Goal: Find specific page/section: Find specific page/section

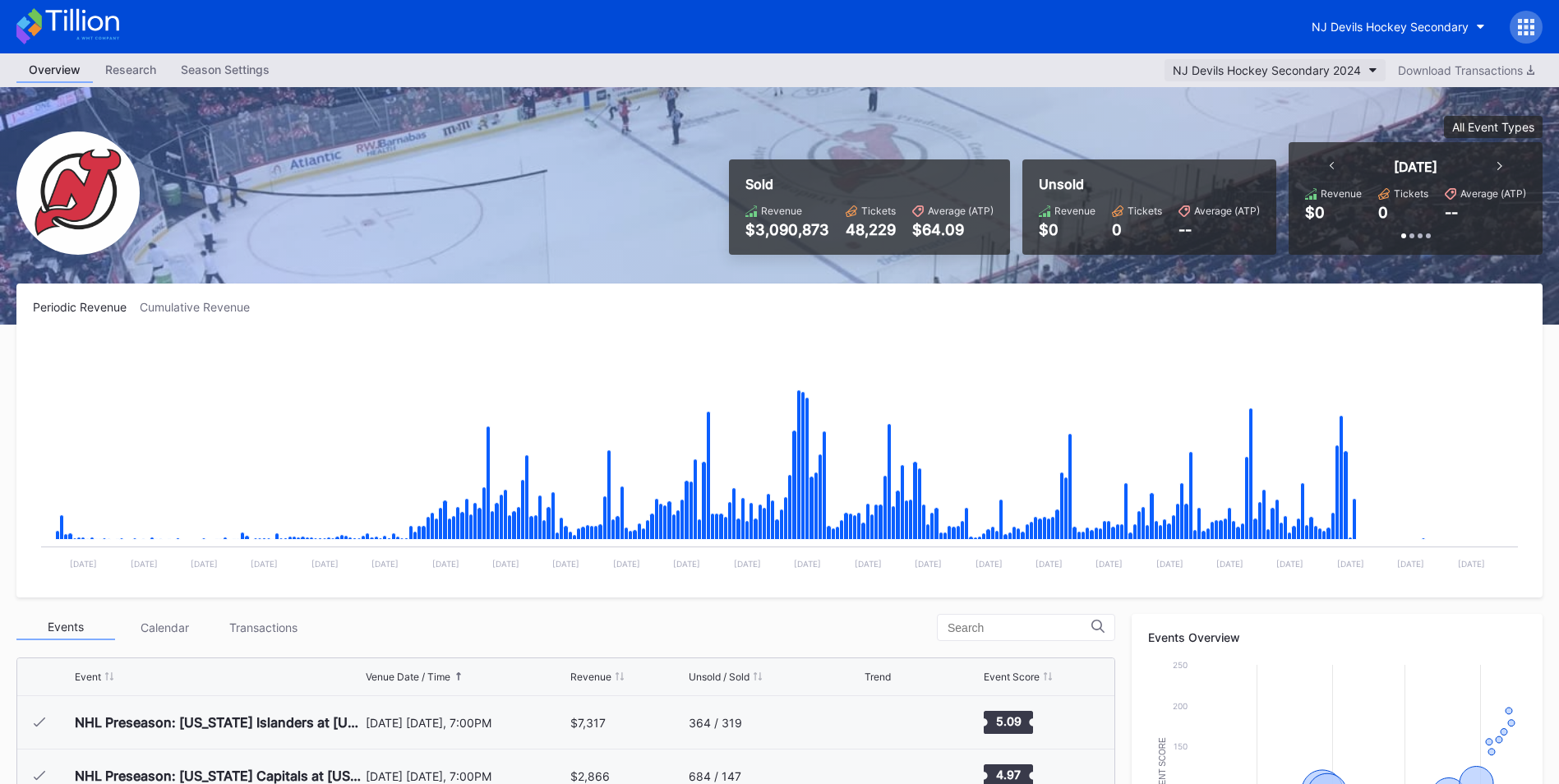
click at [1331, 72] on div "NJ Devils Hockey Secondary 2024" at bounding box center [1267, 70] width 189 height 14
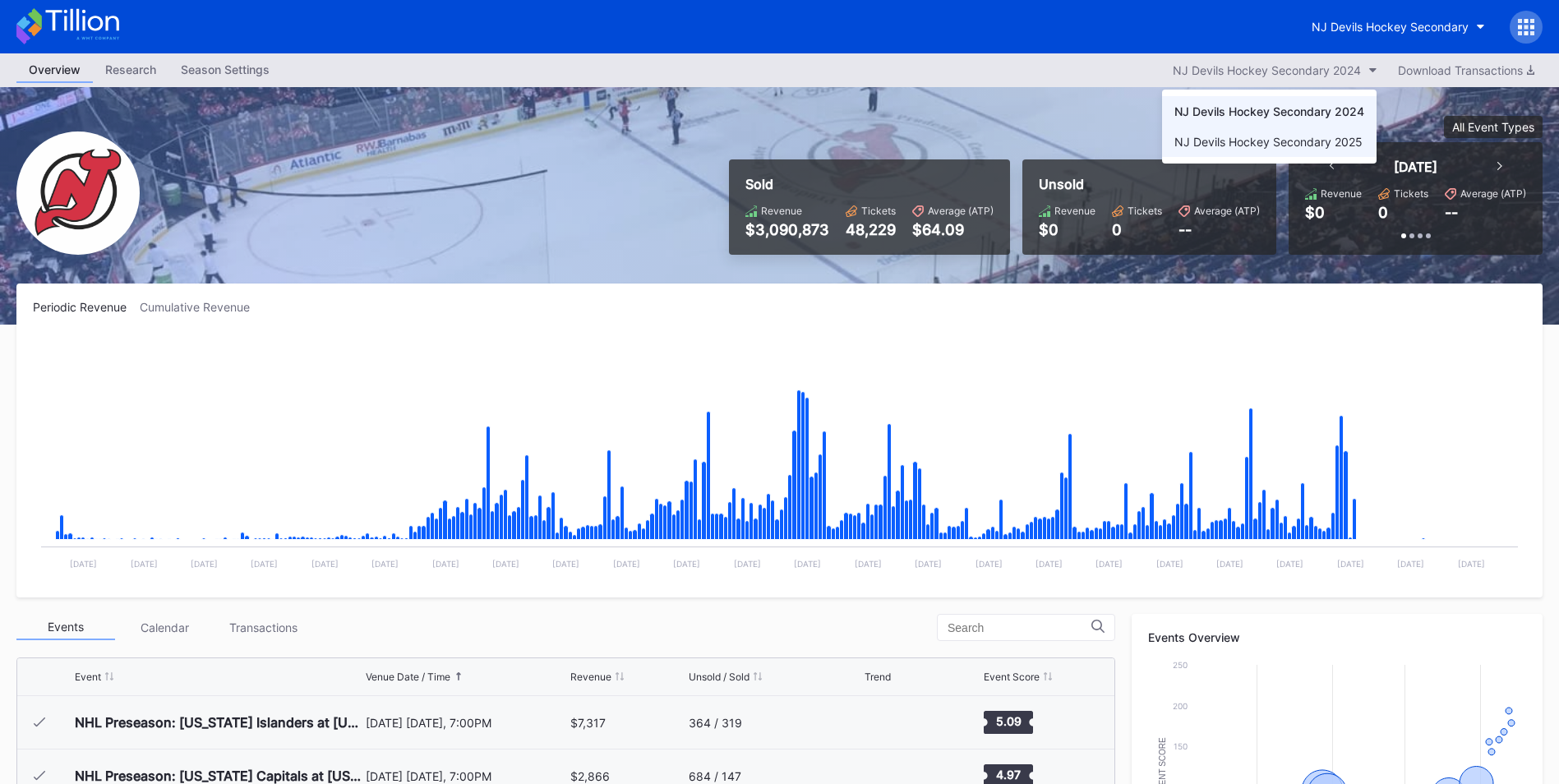
click at [1330, 142] on div "NJ Devils Hockey Secondary 2025" at bounding box center [1269, 142] width 189 height 14
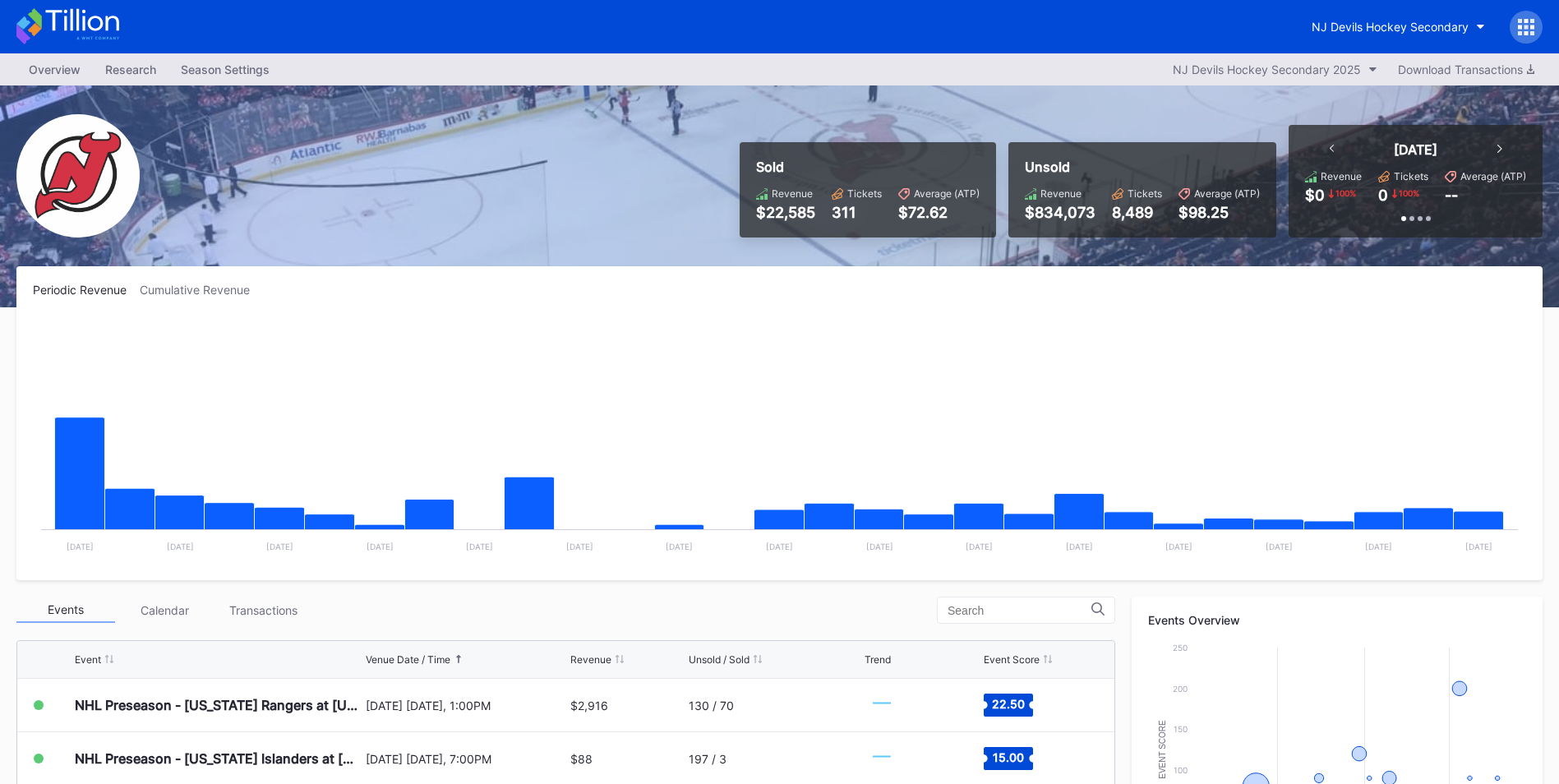
scroll to position [247, 0]
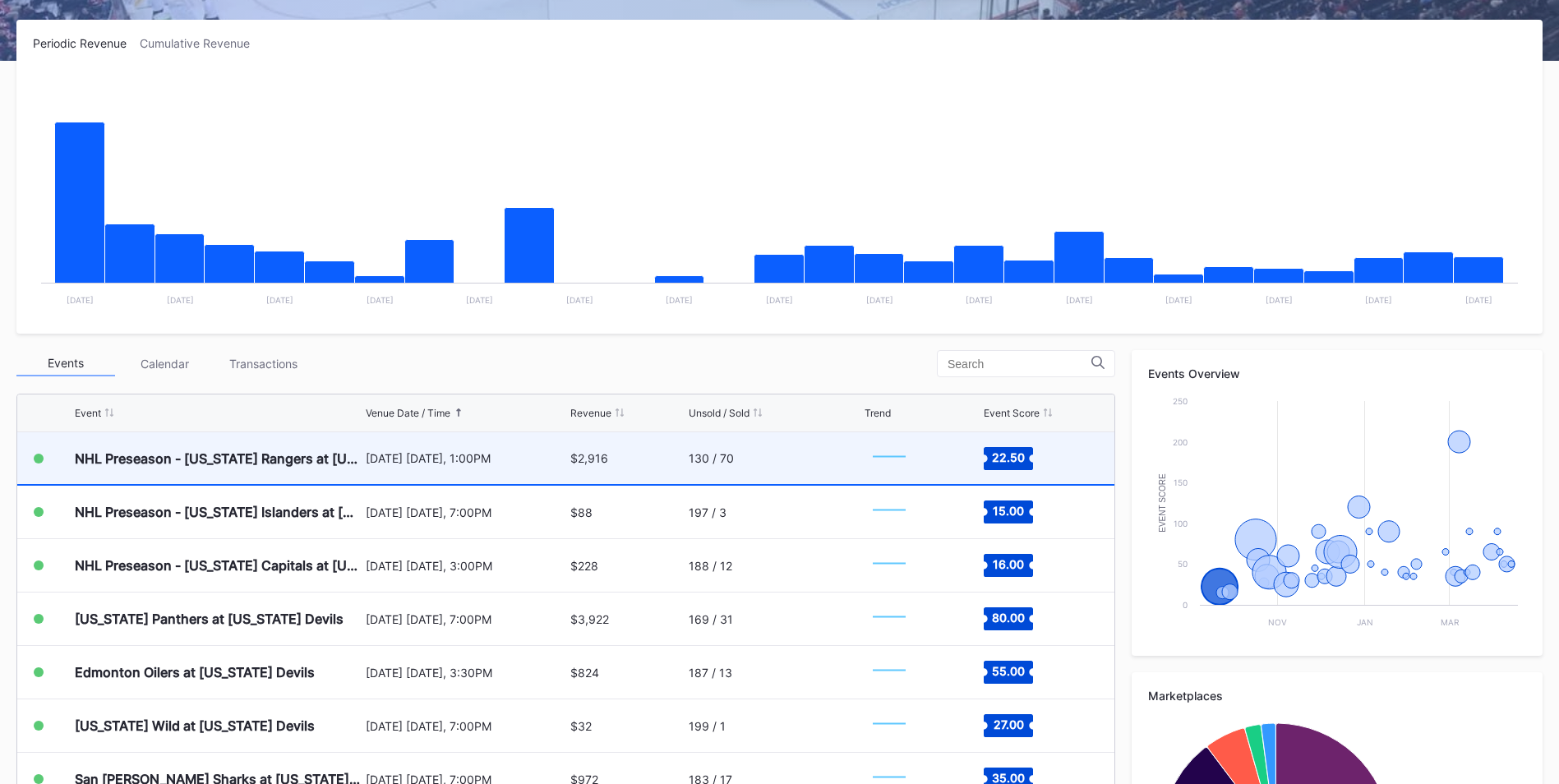
click at [777, 463] on div "130 / 70" at bounding box center [774, 458] width 172 height 52
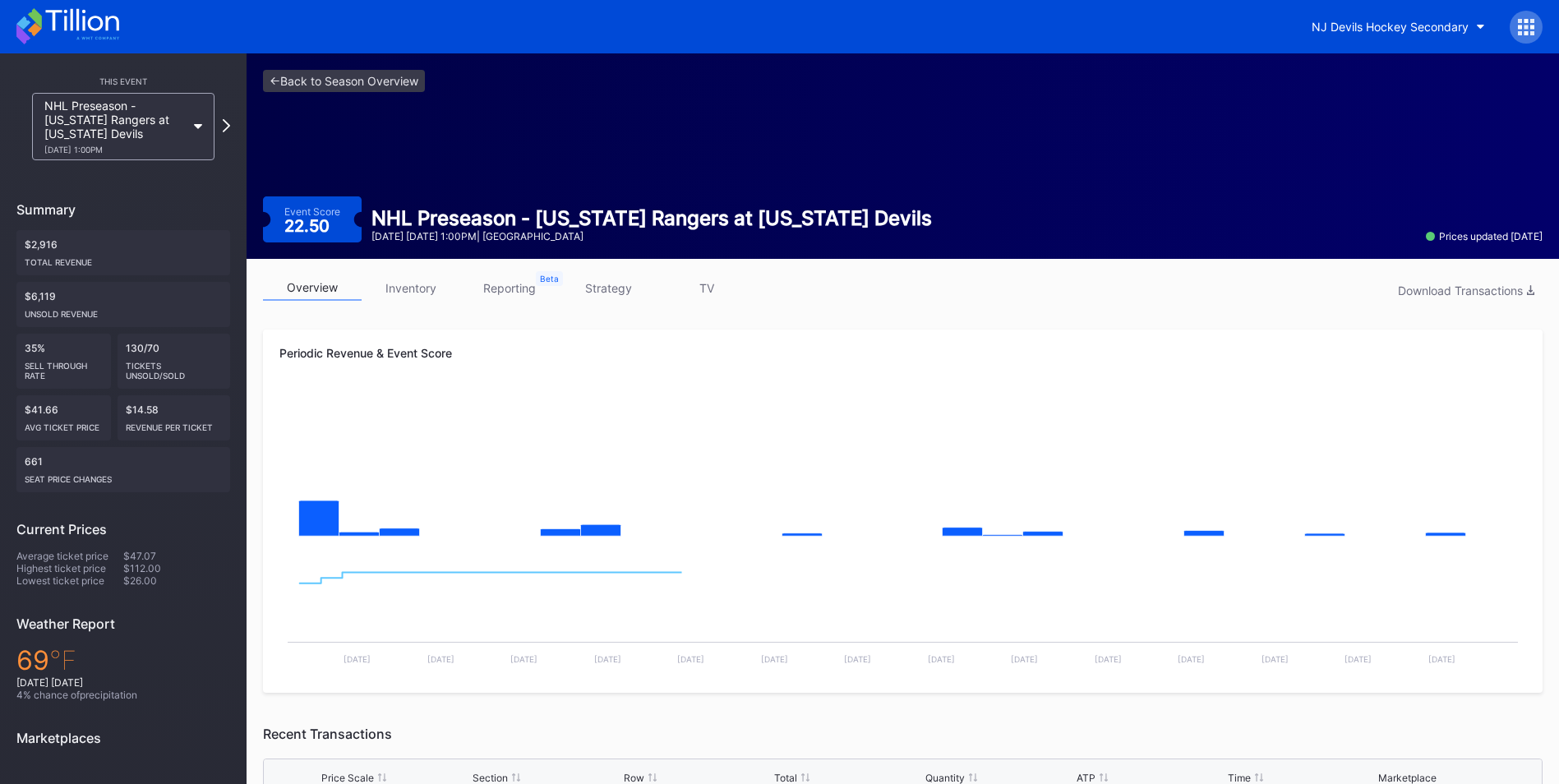
click at [411, 282] on link "inventory" at bounding box center [410, 288] width 98 height 26
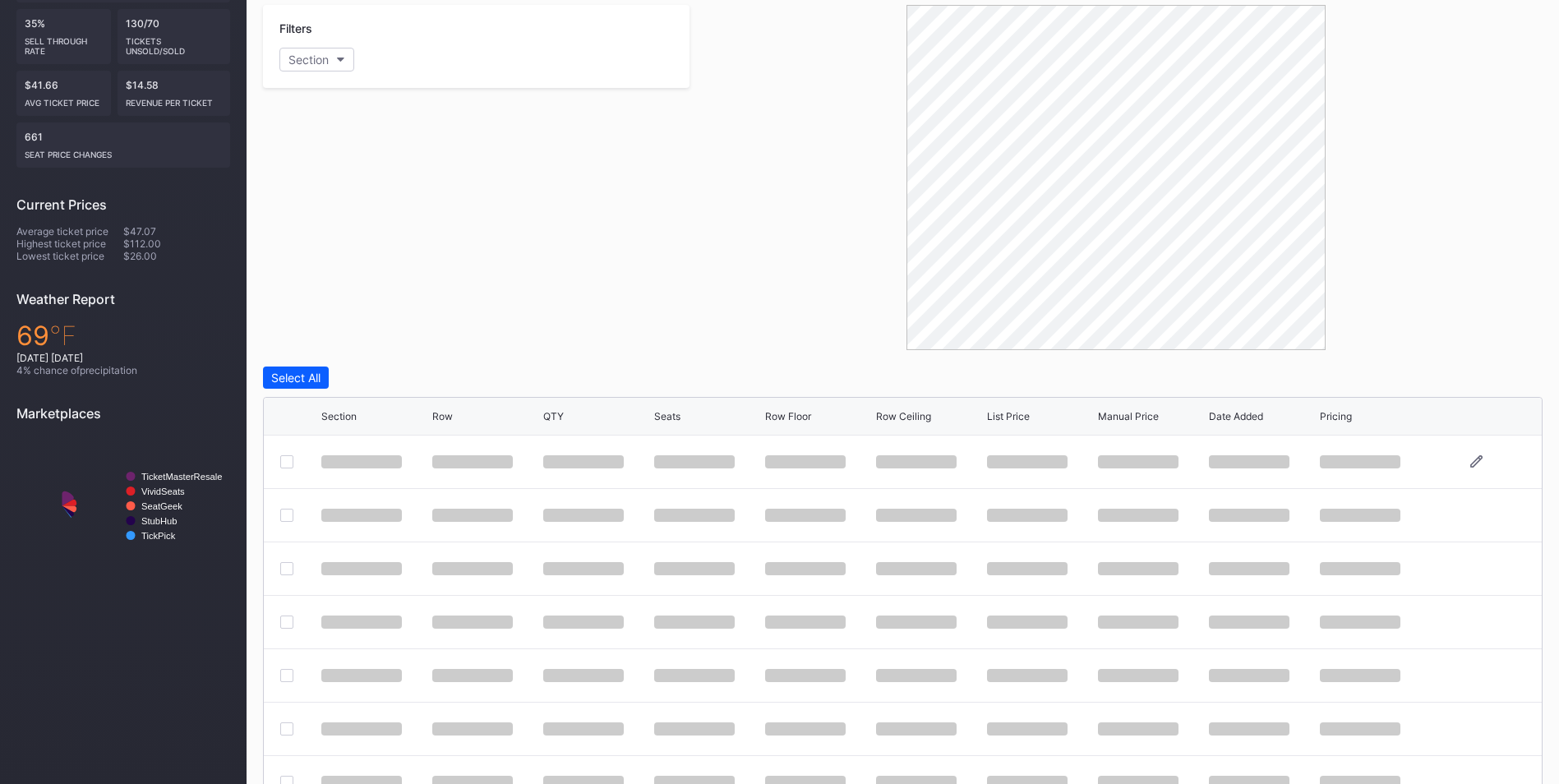
scroll to position [329, 0]
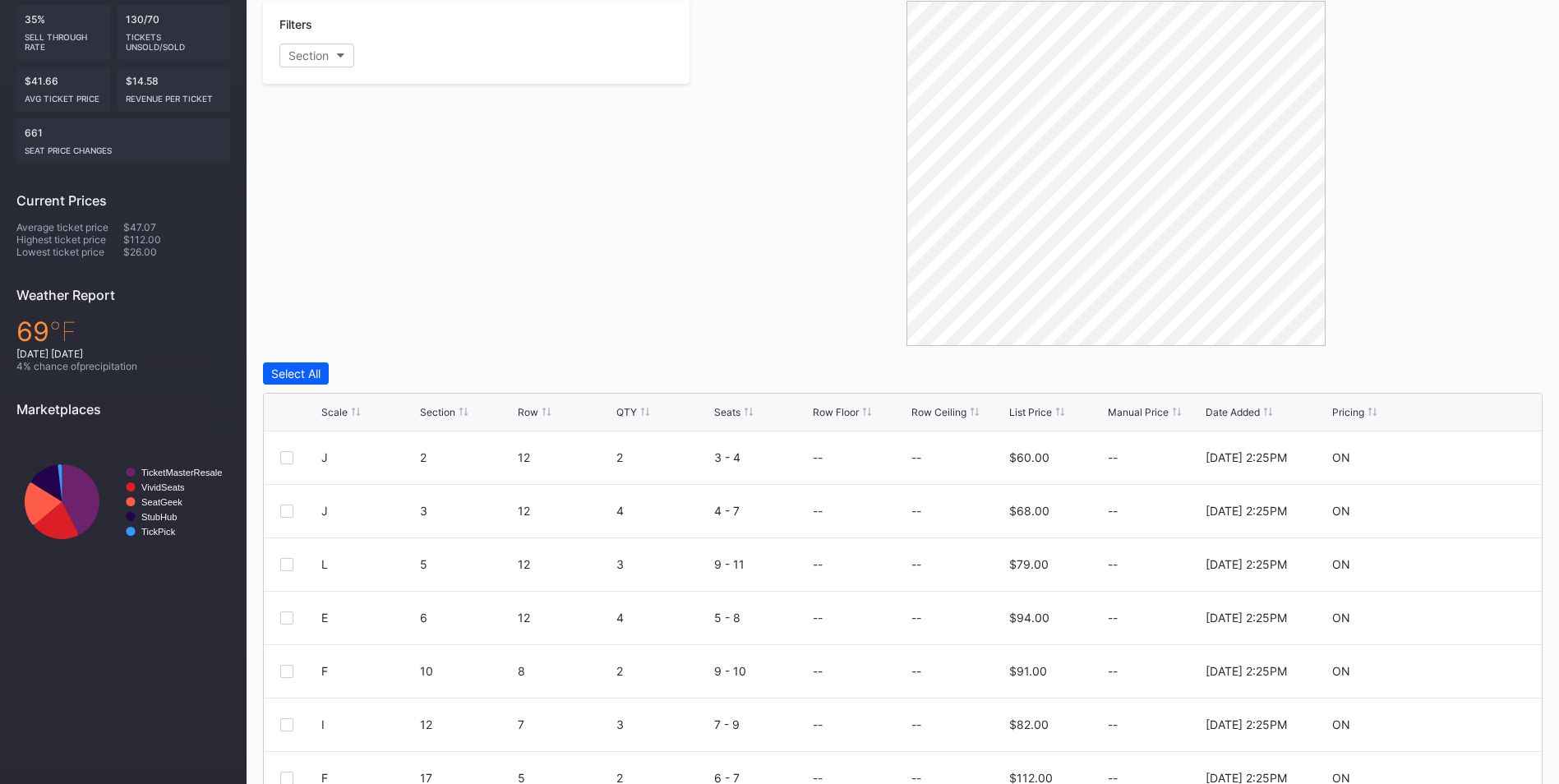
click at [1033, 417] on div "List Price" at bounding box center [1030, 412] width 43 height 13
